Goal: Task Accomplishment & Management: Manage account settings

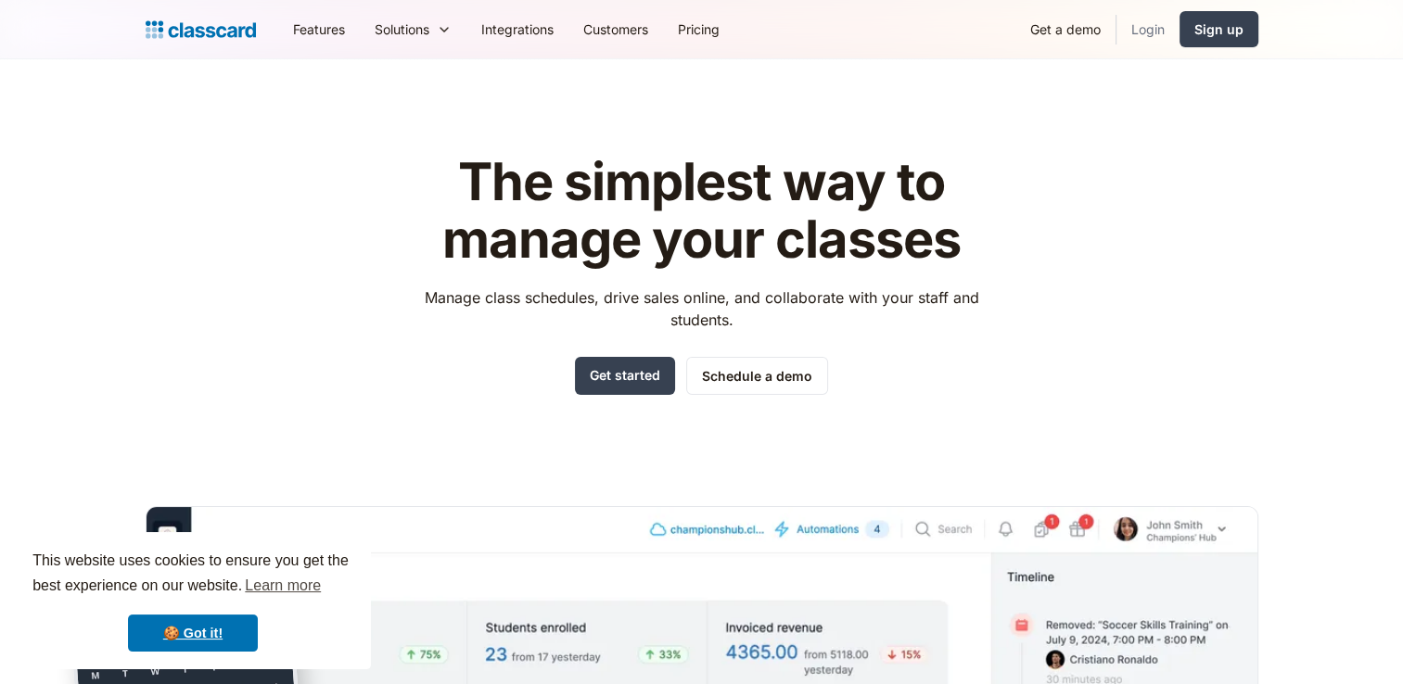
click at [1143, 28] on link "Login" at bounding box center [1148, 29] width 63 height 42
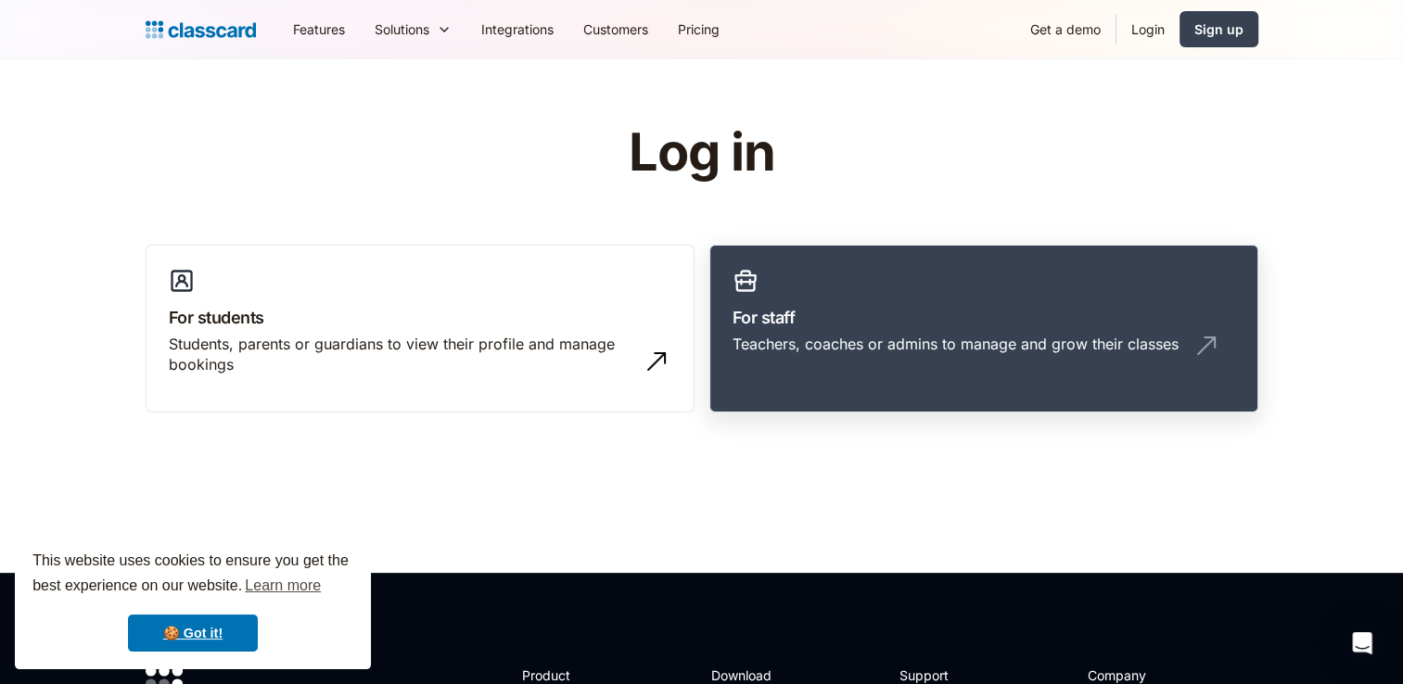
click at [888, 315] on h3 "For staff" at bounding box center [984, 317] width 503 height 25
